Goal: Information Seeking & Learning: Learn about a topic

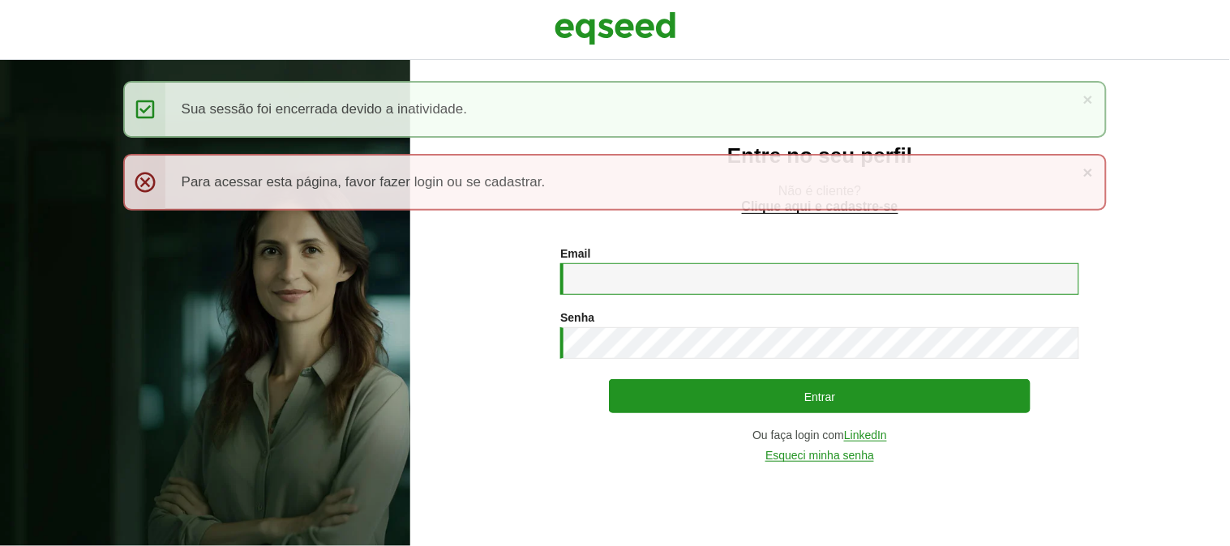
type input "**********"
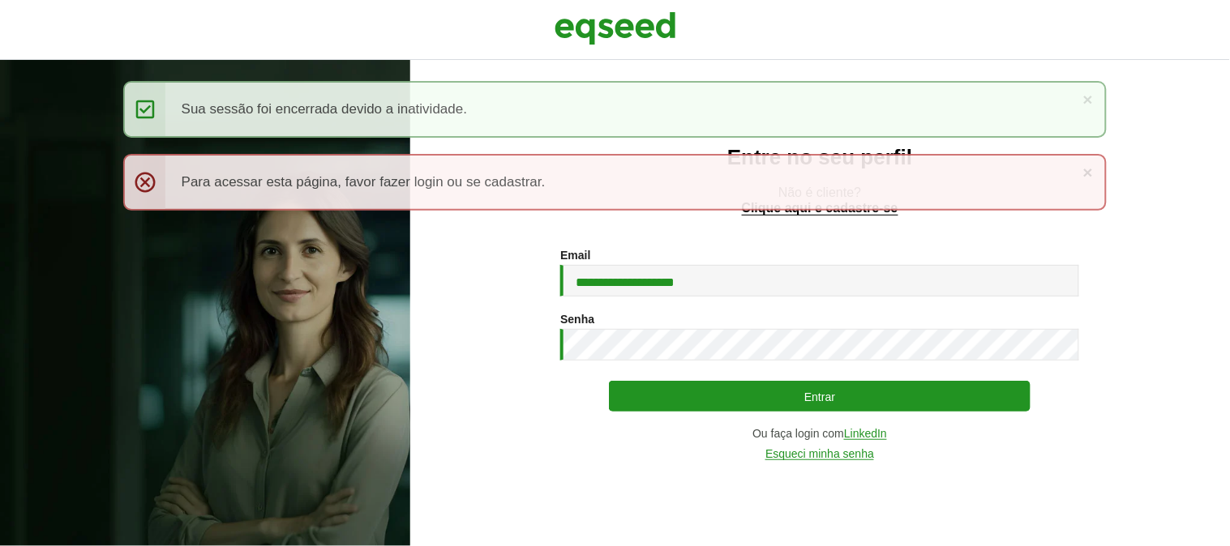
click at [747, 392] on button "Entrar" at bounding box center [820, 396] width 422 height 31
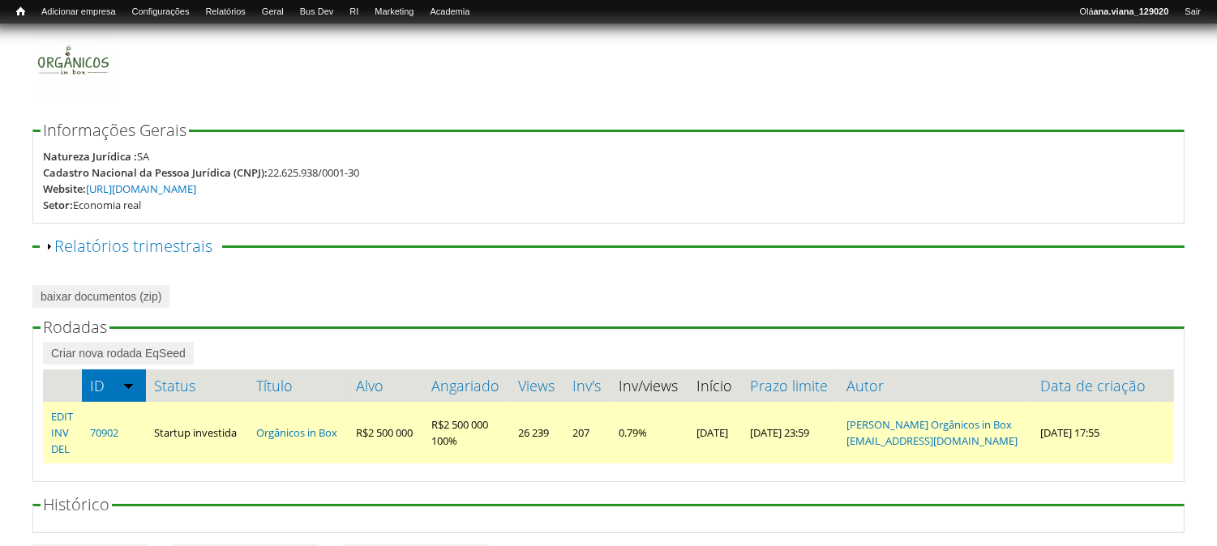
scroll to position [180, 0]
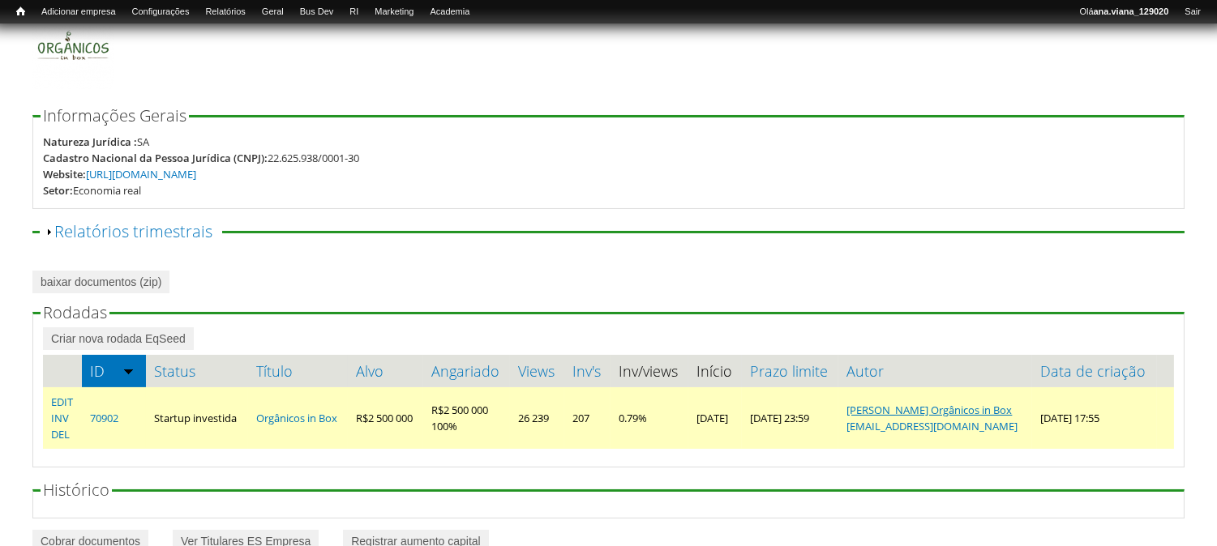
click at [982, 415] on link "Filipe Aguiar Orgânicos in Box" at bounding box center [928, 410] width 165 height 15
click at [289, 418] on link "Orgânicos in Box" at bounding box center [296, 418] width 81 height 15
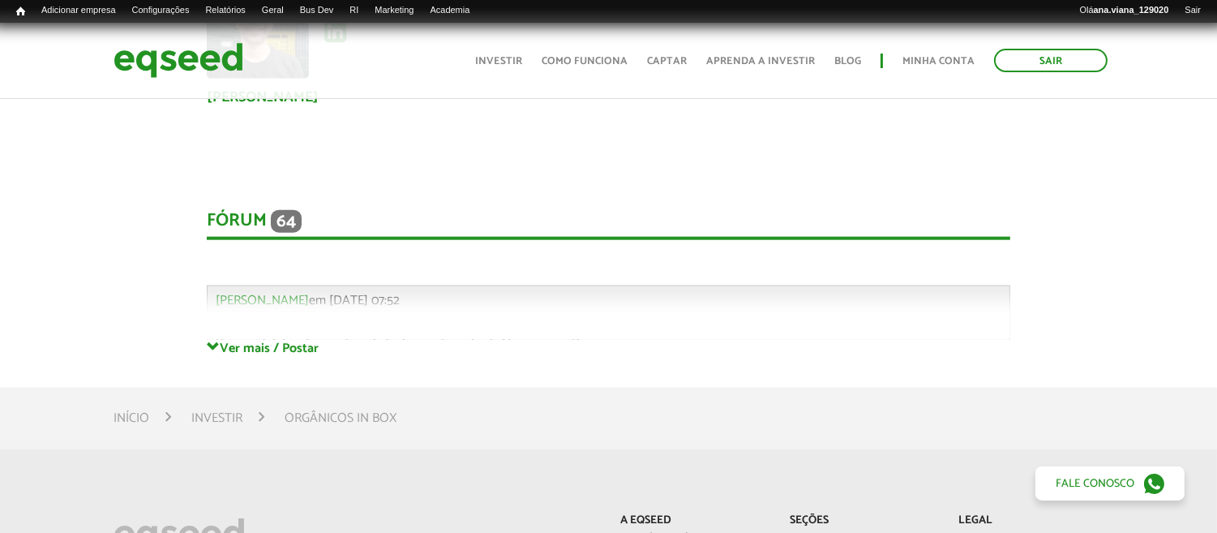
scroll to position [3693, 0]
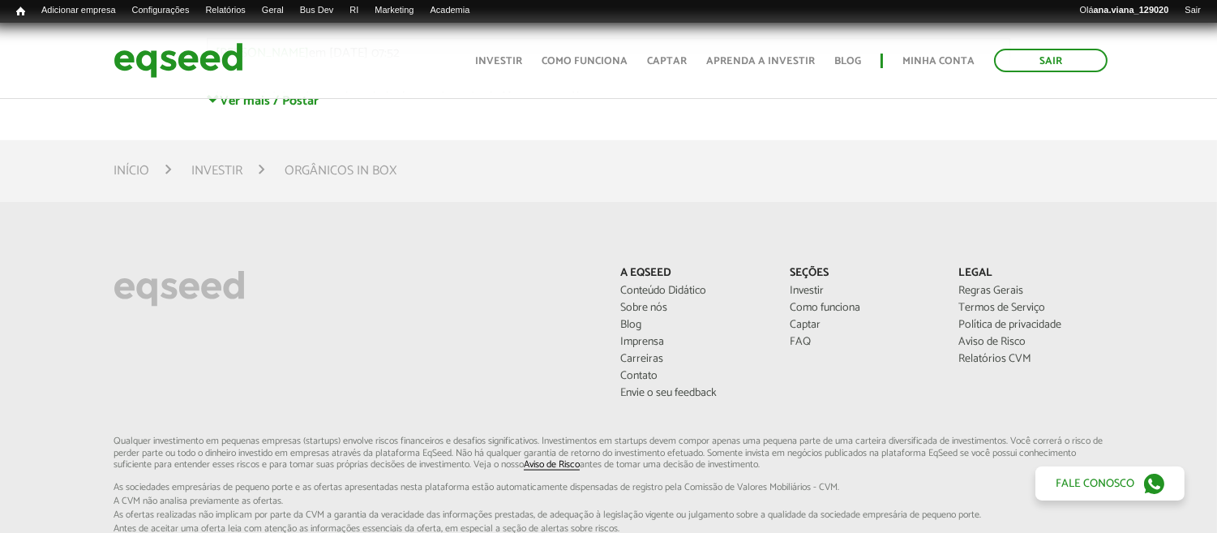
click at [305, 98] on header "Sair Toggle navigation Toggle navigation Início Investir Como funciona Captar A…" at bounding box center [608, 61] width 1217 height 76
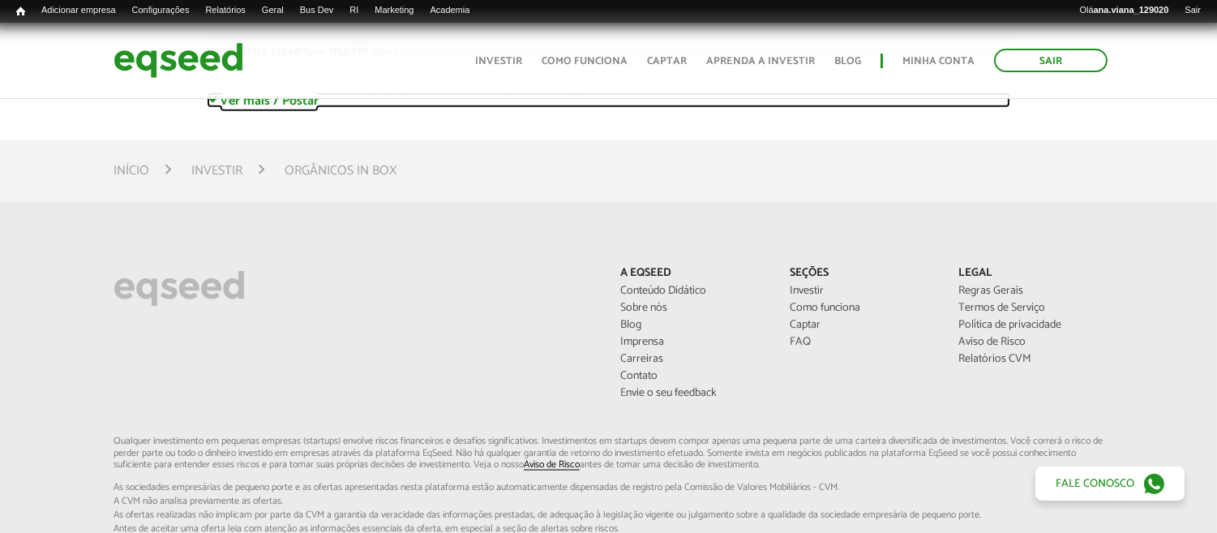
click at [308, 103] on link "Ver mais / Postar" at bounding box center [608, 99] width 803 height 15
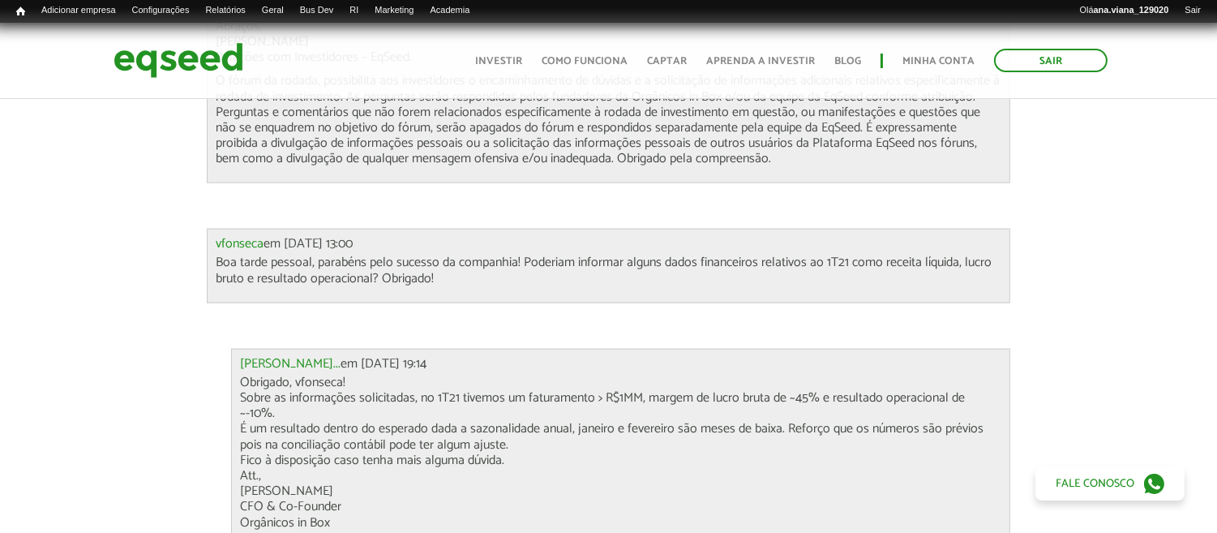
scroll to position [3873, 0]
